Goal: Transaction & Acquisition: Download file/media

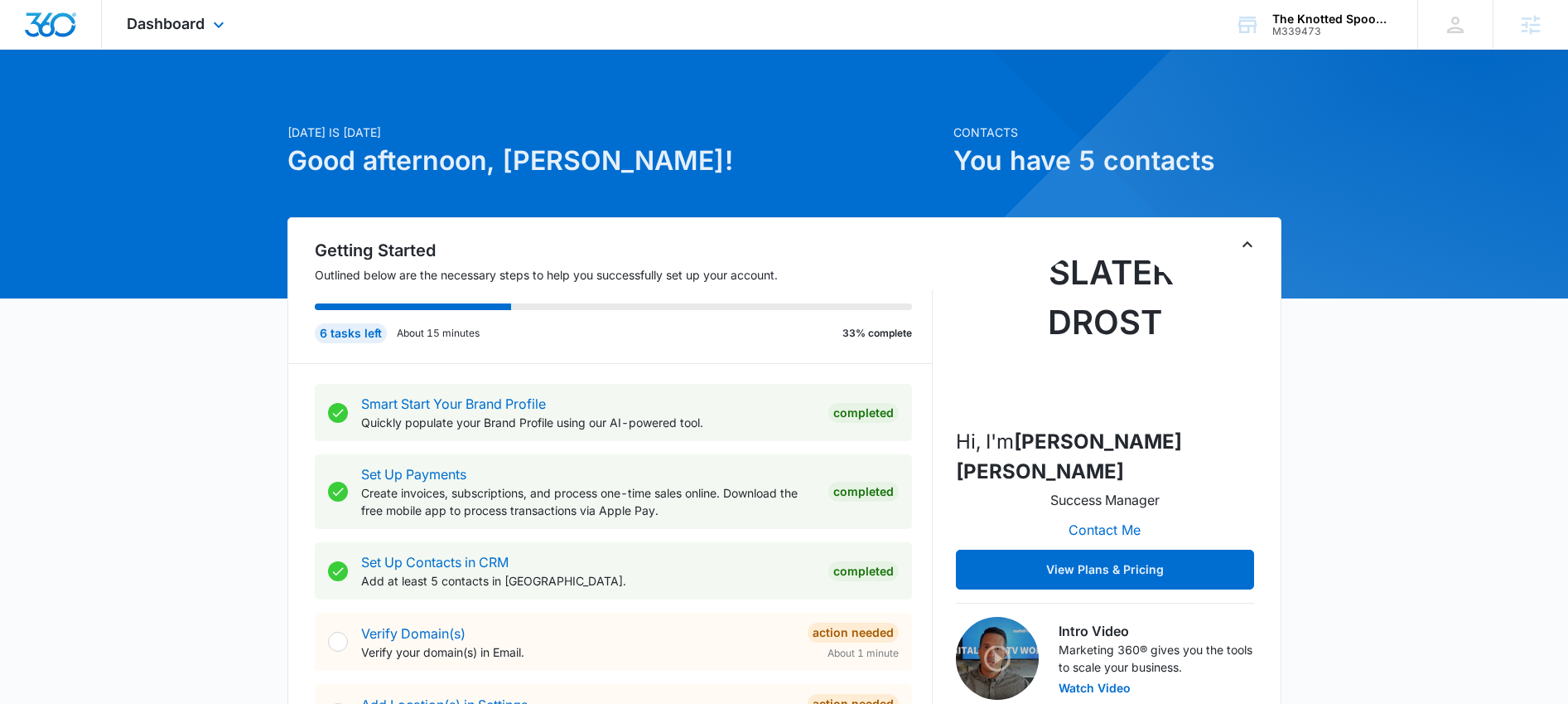
click at [174, 35] on div "Dashboard Apps Reputation Websites Forms CRM Email Social Shop Content Ads Inte…" at bounding box center [177, 24] width 151 height 49
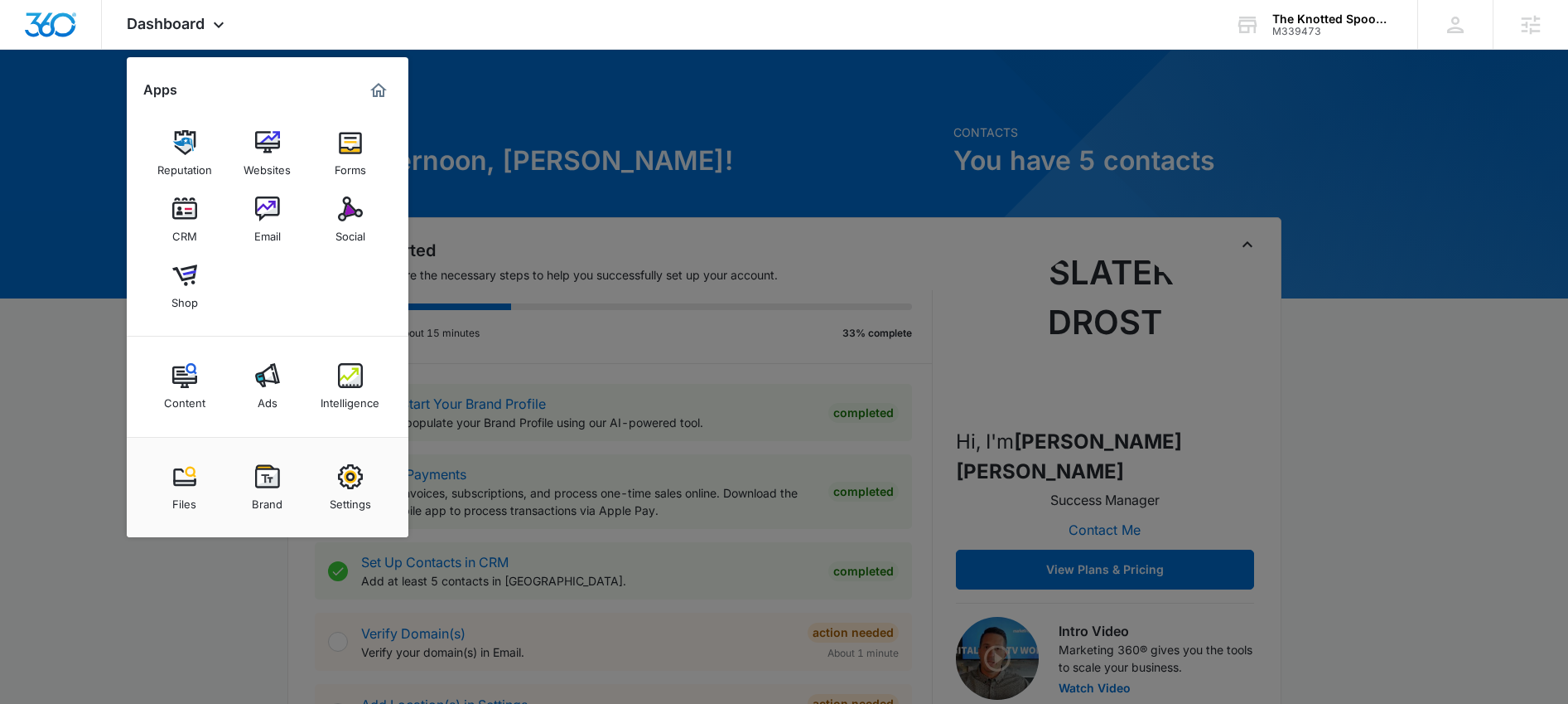
click at [270, 479] on img at bounding box center [266, 476] width 24 height 24
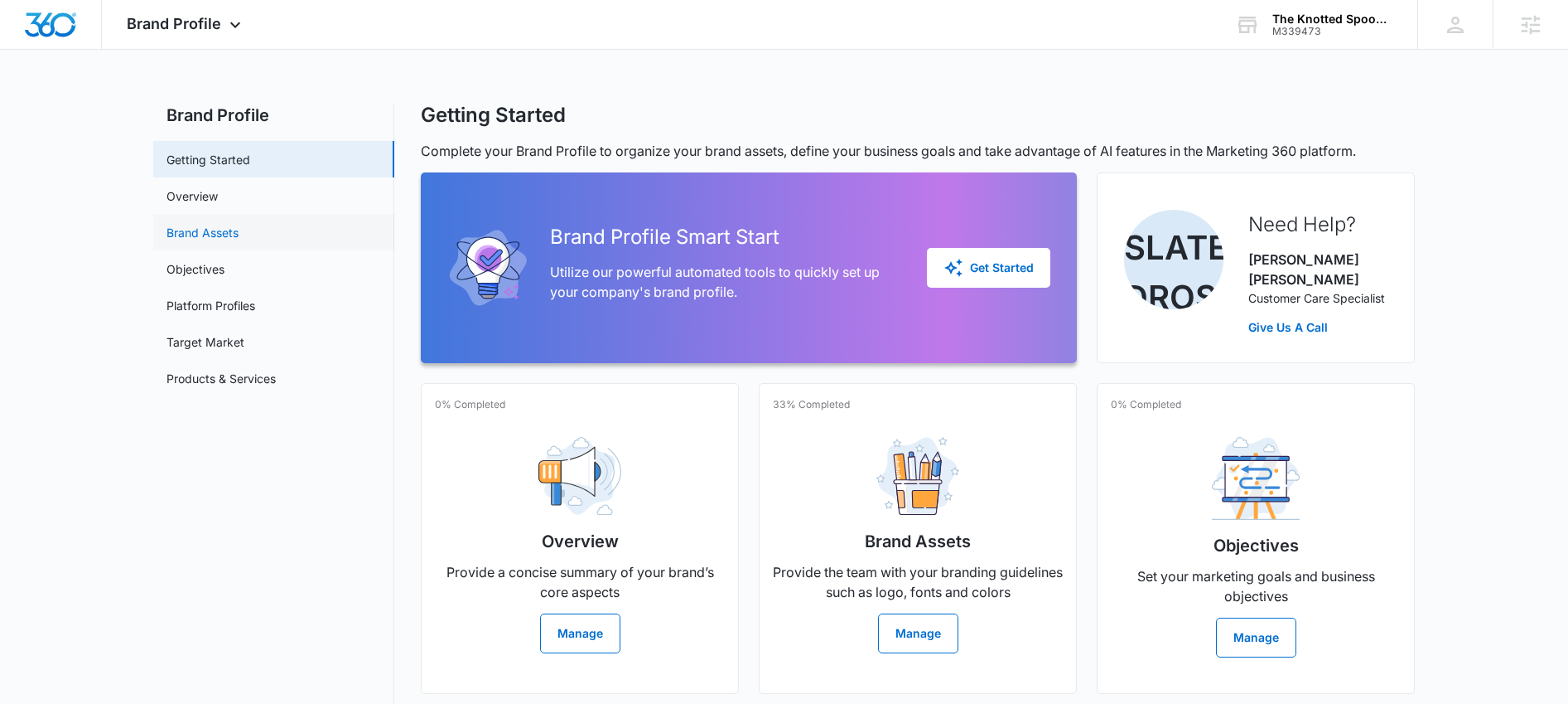
click at [238, 238] on link "Brand Assets" at bounding box center [203, 232] width 72 height 18
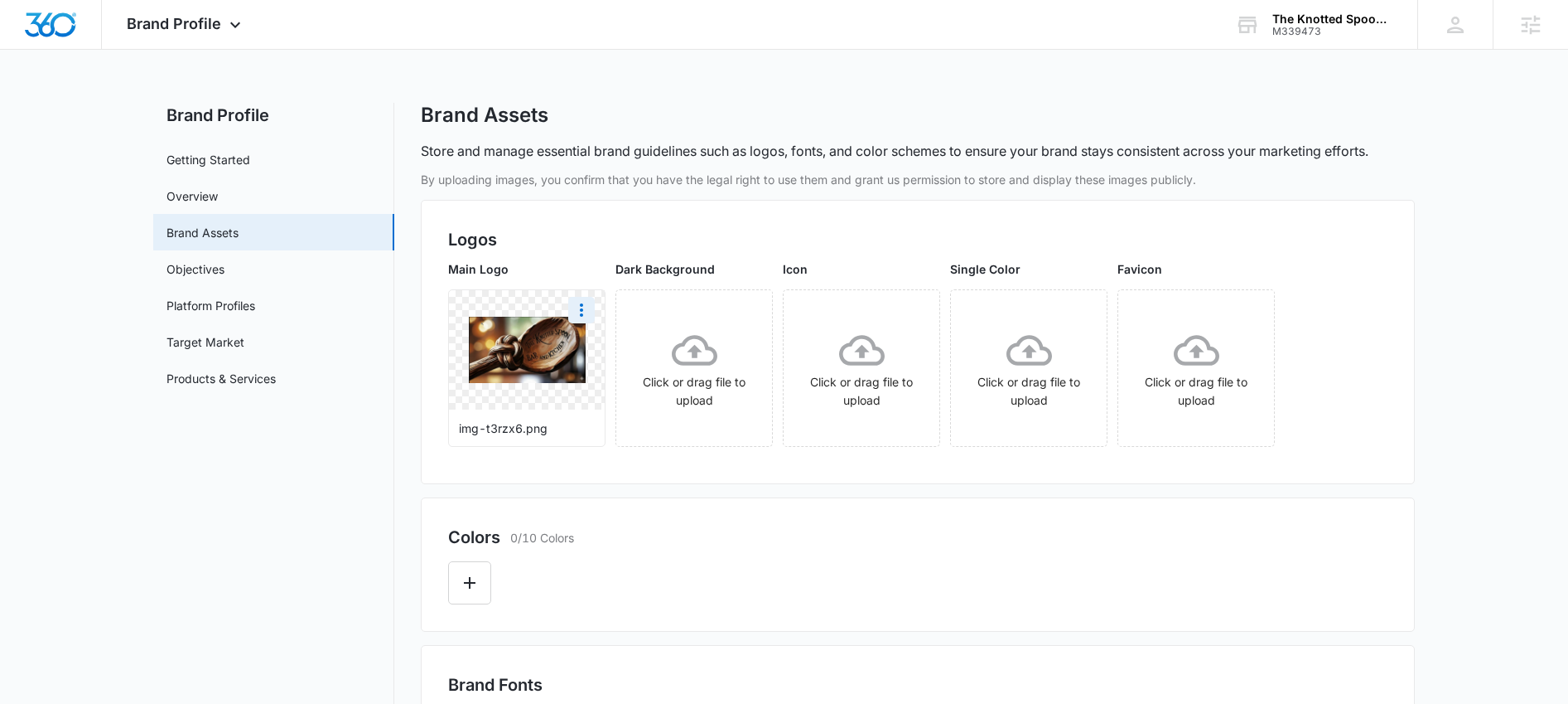
click at [545, 354] on img at bounding box center [527, 350] width 117 height 67
click at [588, 307] on icon "More" at bounding box center [582, 310] width 20 height 20
click at [603, 359] on div "Download" at bounding box center [615, 356] width 54 height 12
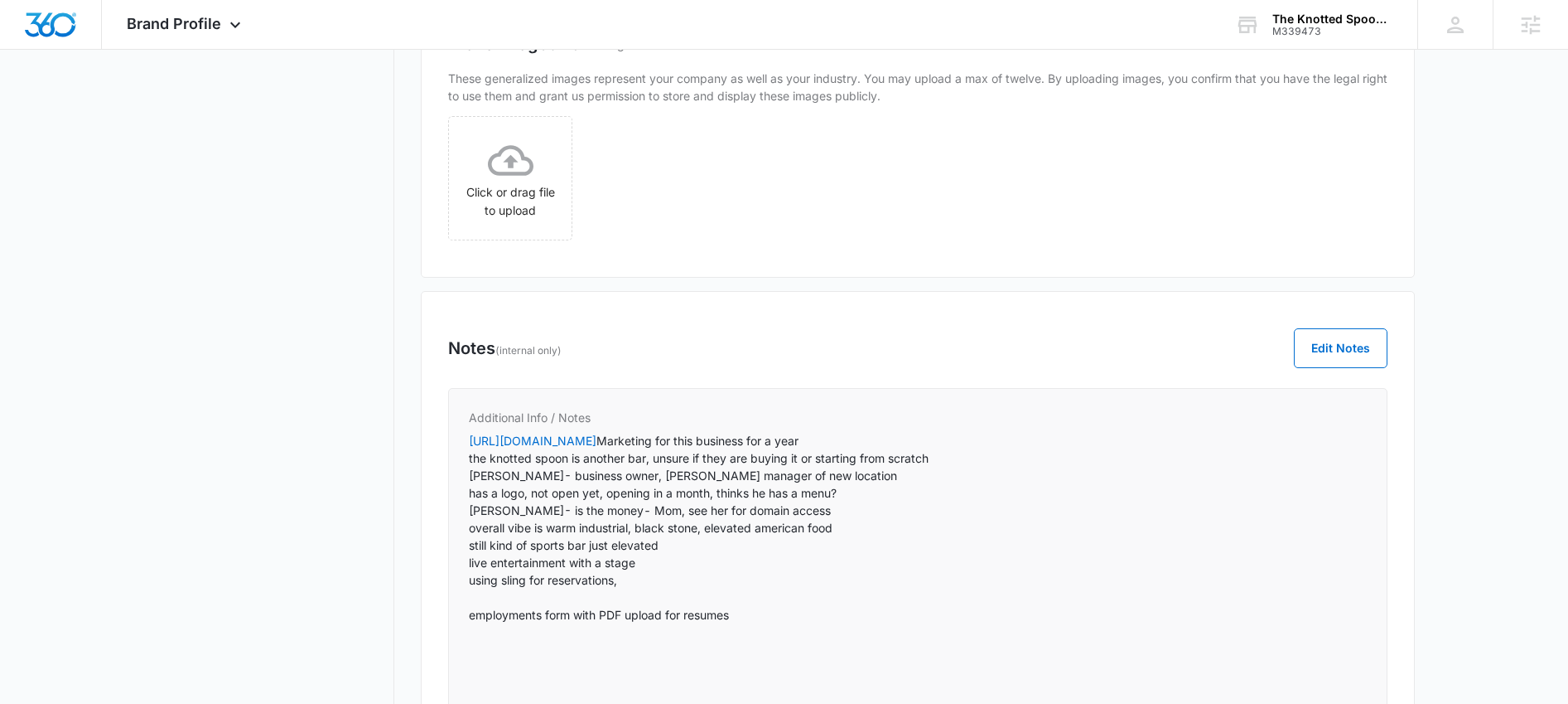
scroll to position [963, 0]
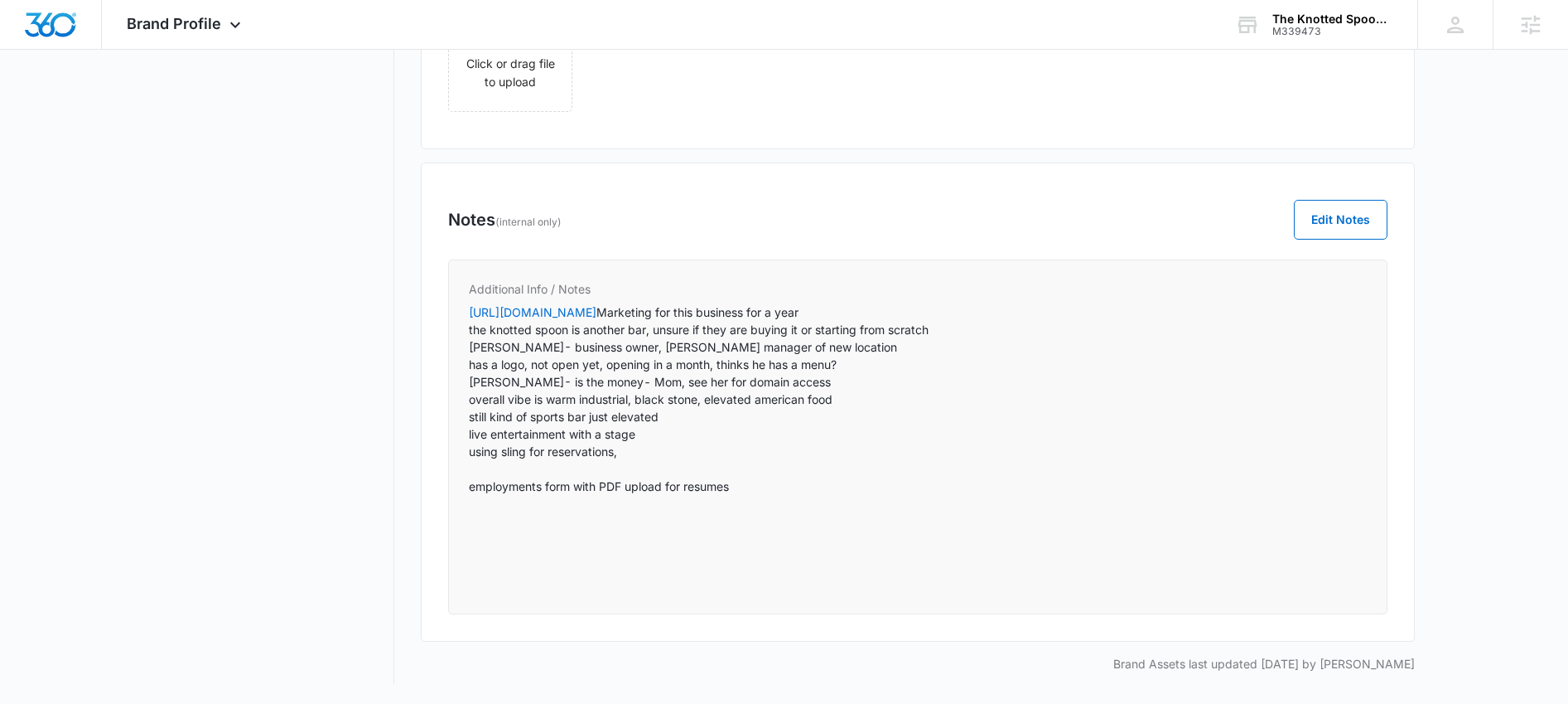
click at [627, 448] on p "https://www.bsquaredbar.com/ Marketing for this business for a year the knotted…" at bounding box center [917, 442] width 898 height 278
